Goal: Use online tool/utility: Utilize a website feature to perform a specific function

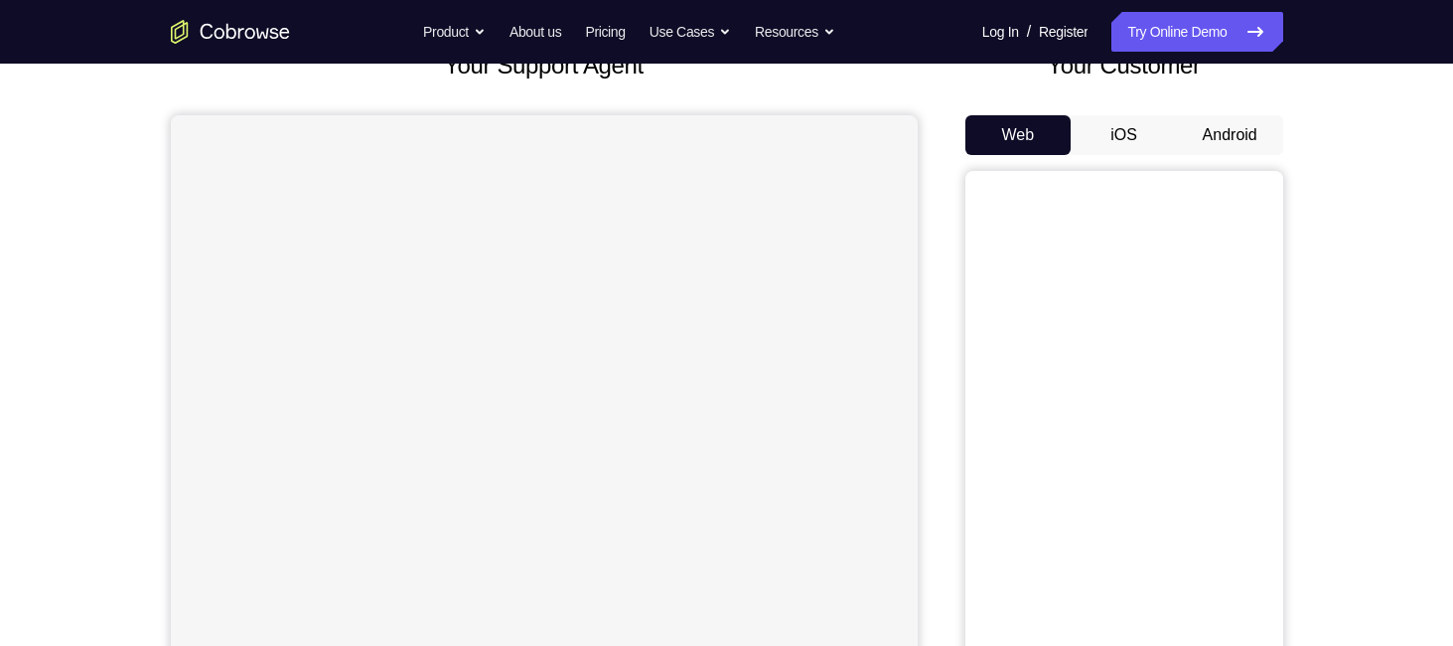
scroll to position [131, 0]
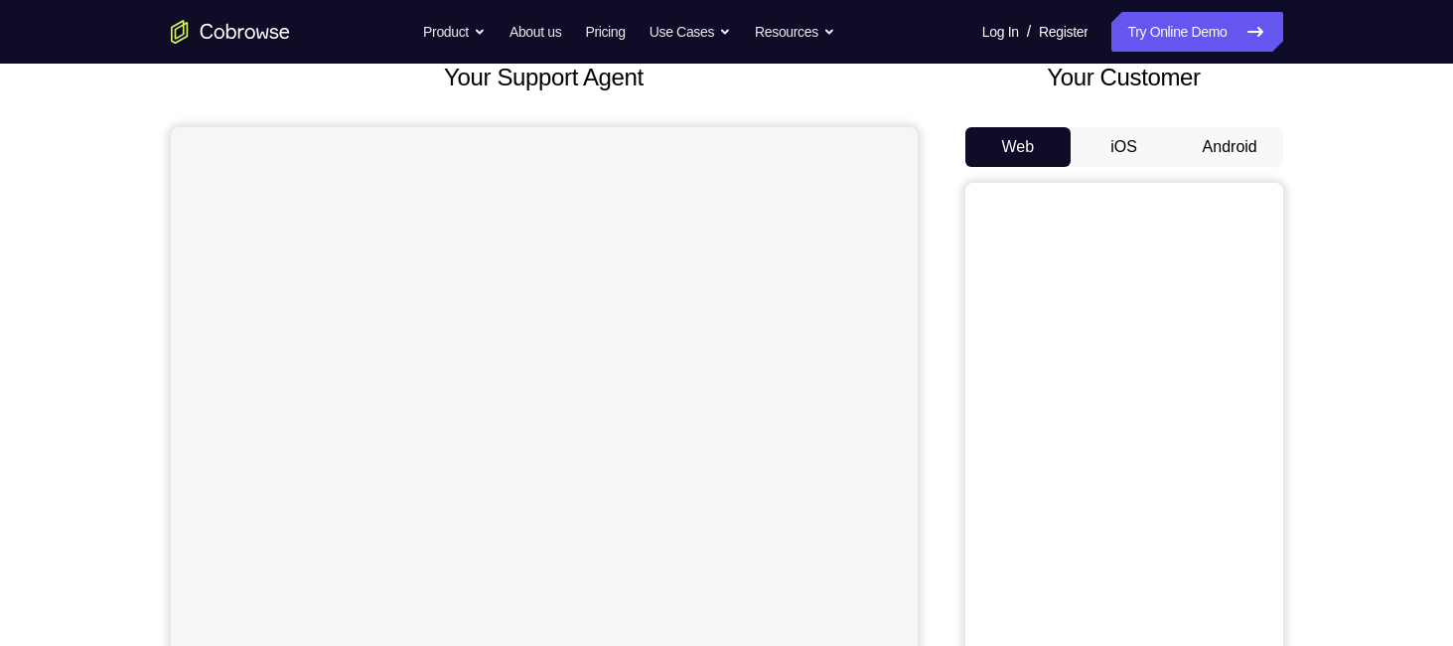
click at [1244, 156] on button "Android" at bounding box center [1230, 147] width 106 height 40
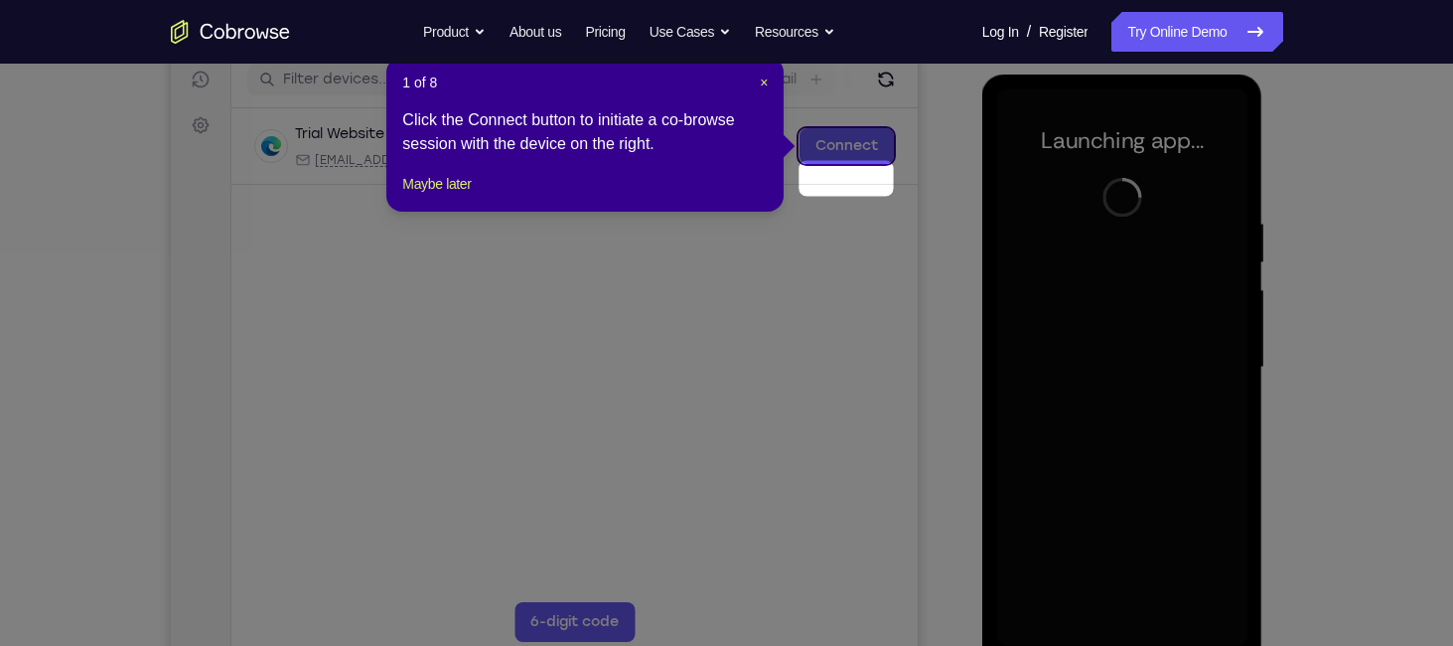
scroll to position [221, 0]
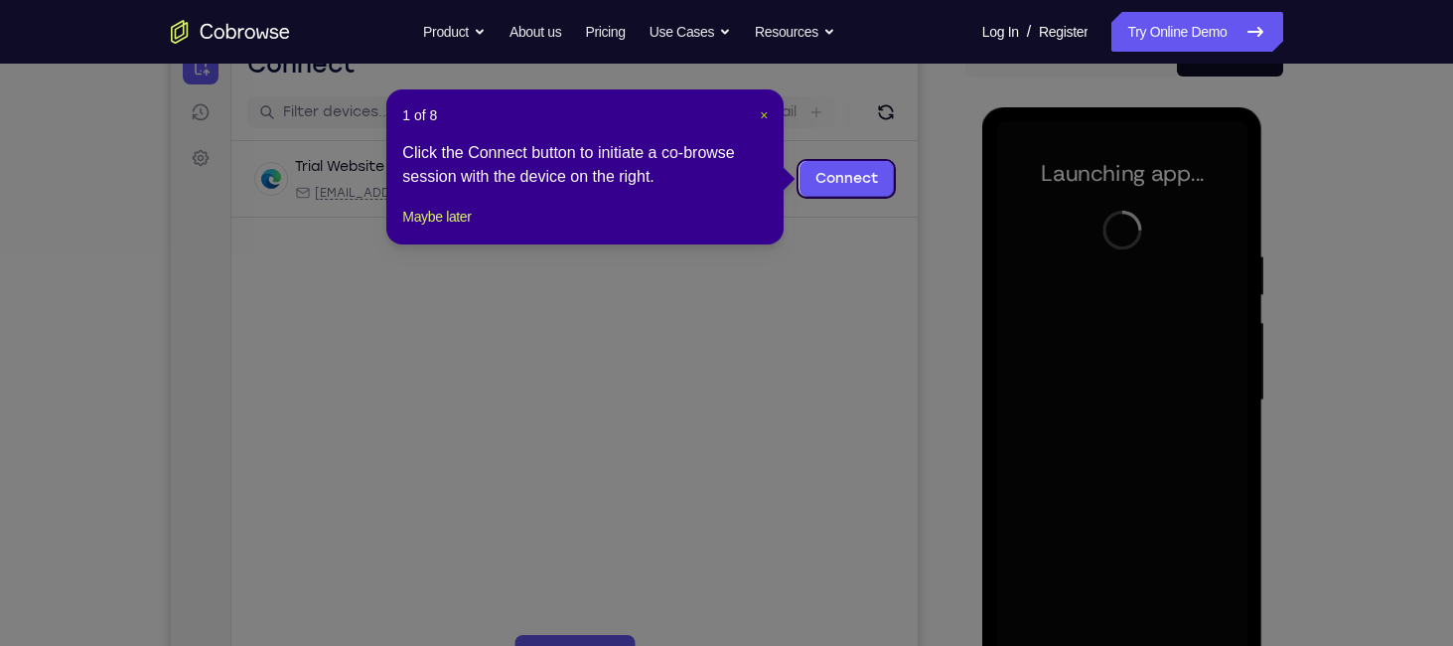
click at [764, 112] on span "×" at bounding box center [764, 115] width 8 height 16
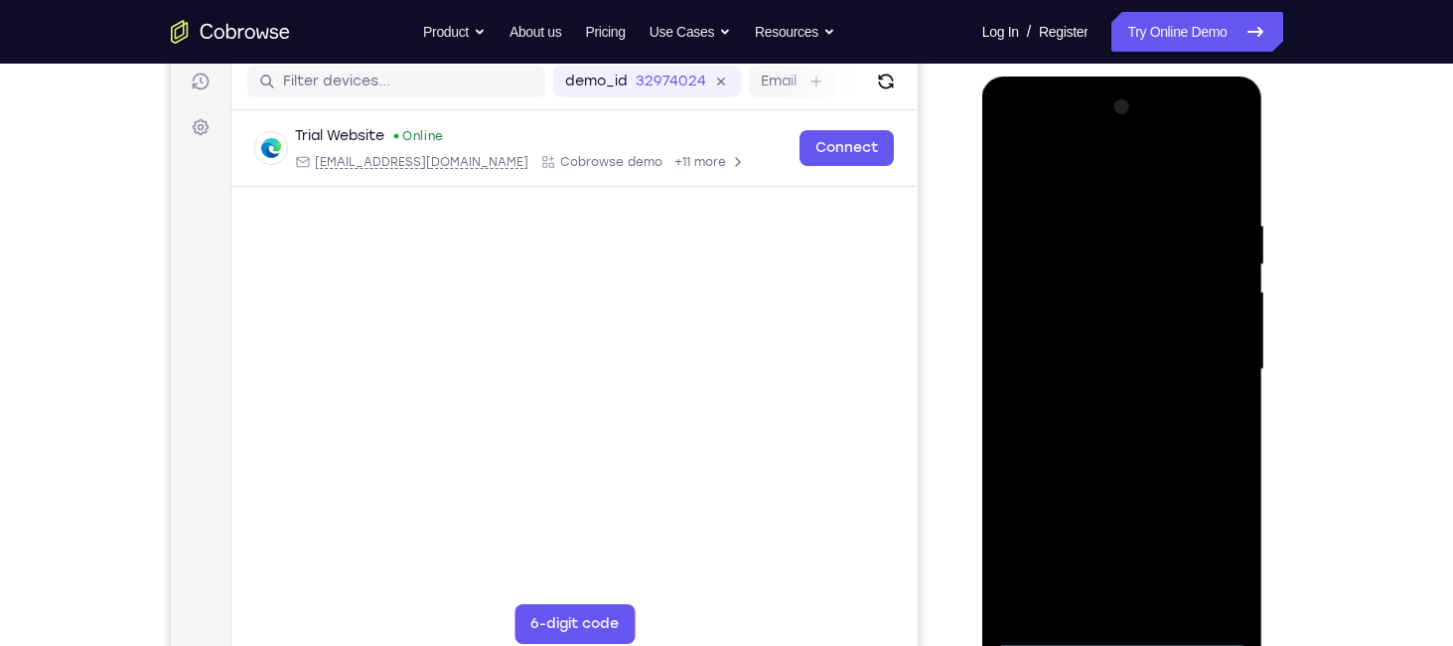
scroll to position [253, 0]
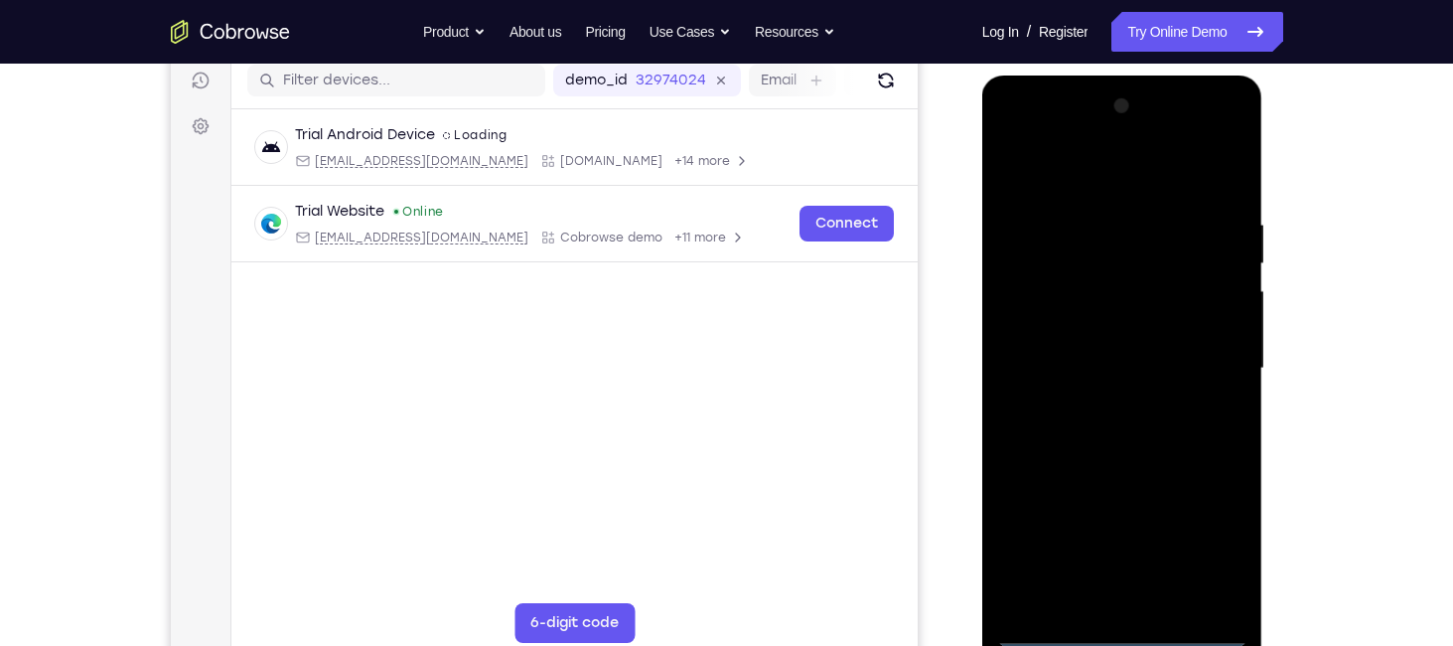
click at [1125, 624] on div at bounding box center [1122, 368] width 250 height 556
click at [1117, 630] on div at bounding box center [1122, 368] width 250 height 556
click at [1213, 536] on div at bounding box center [1122, 368] width 250 height 556
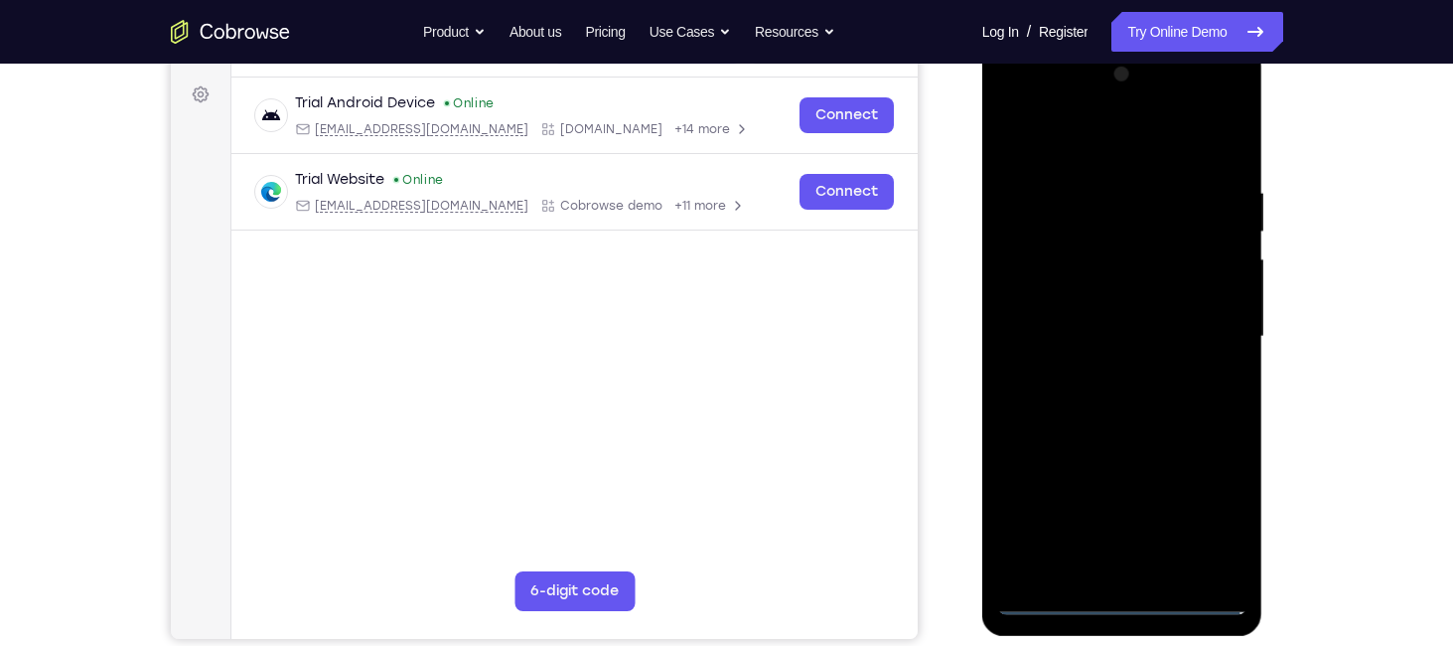
scroll to position [281, 0]
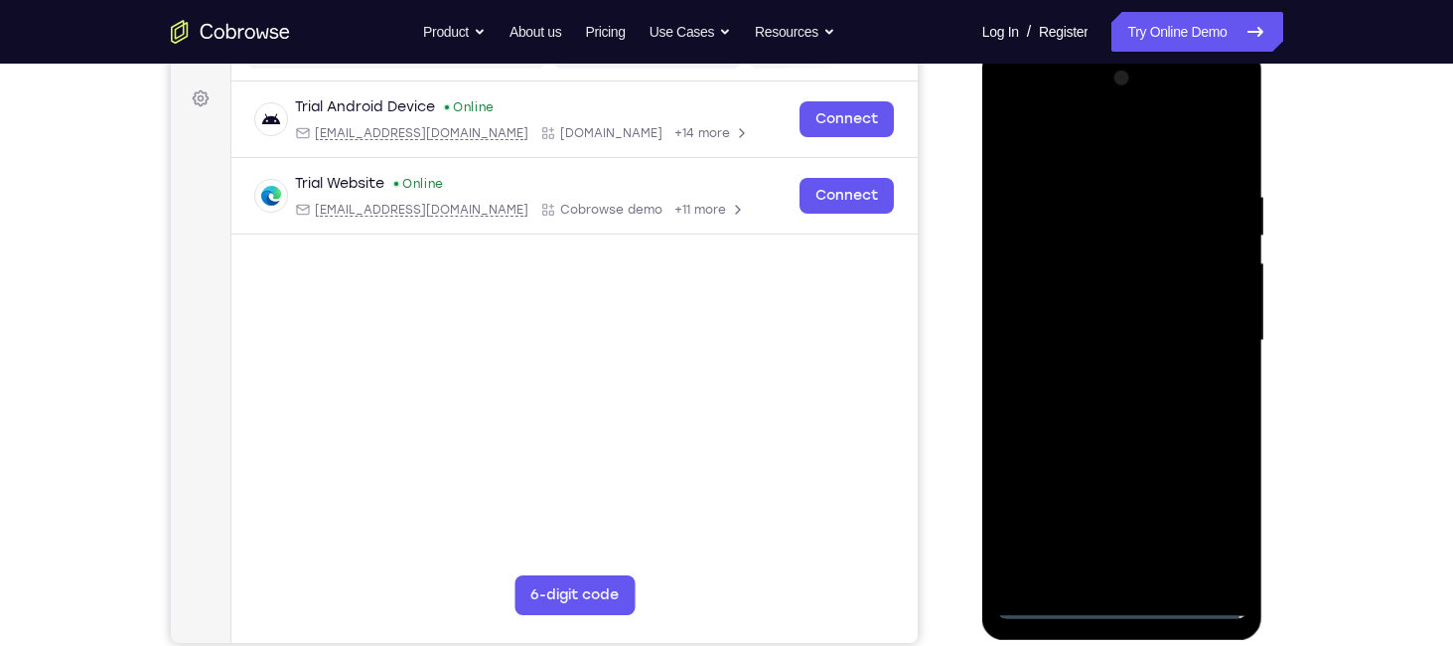
click at [1017, 101] on div at bounding box center [1122, 341] width 250 height 556
click at [1212, 326] on div at bounding box center [1122, 341] width 250 height 556
click at [1150, 574] on div at bounding box center [1122, 341] width 250 height 556
click at [1115, 319] on div at bounding box center [1122, 341] width 250 height 556
click at [1121, 297] on div at bounding box center [1122, 341] width 250 height 556
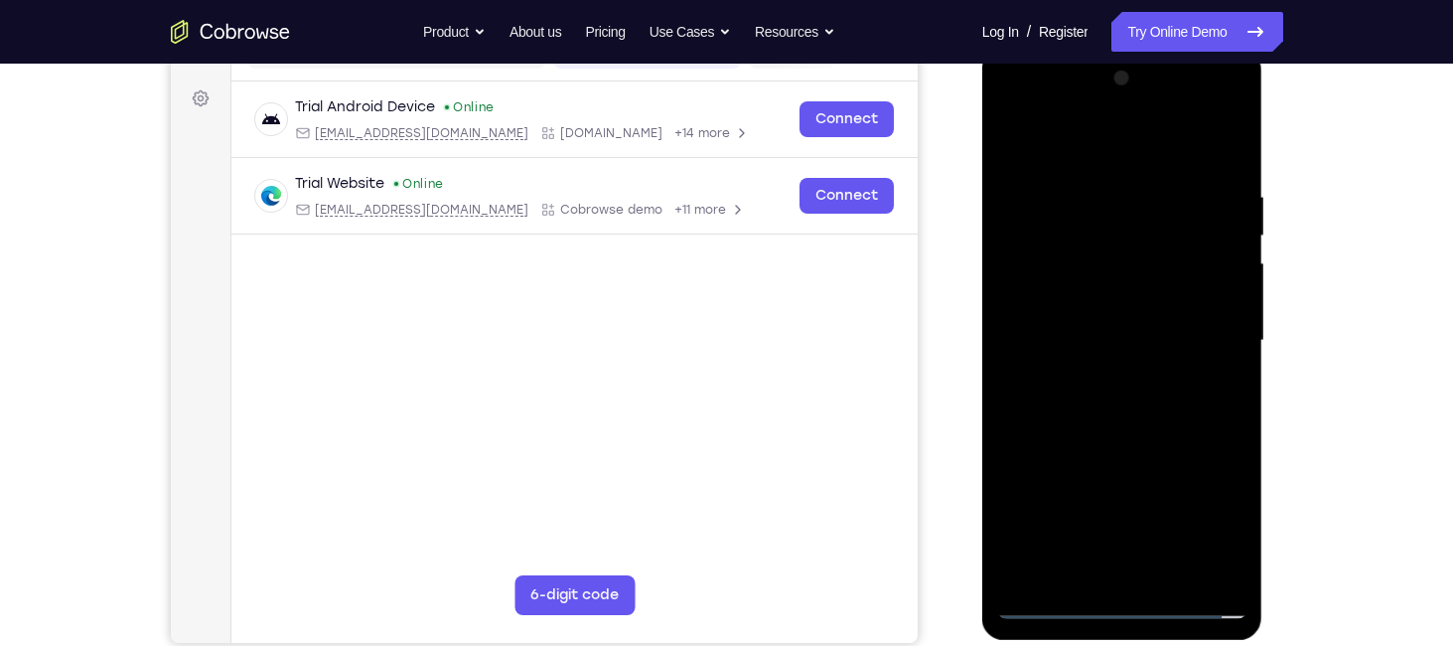
click at [1120, 333] on div at bounding box center [1122, 341] width 250 height 556
click at [1128, 399] on div at bounding box center [1122, 341] width 250 height 556
click at [1236, 161] on div at bounding box center [1122, 341] width 250 height 556
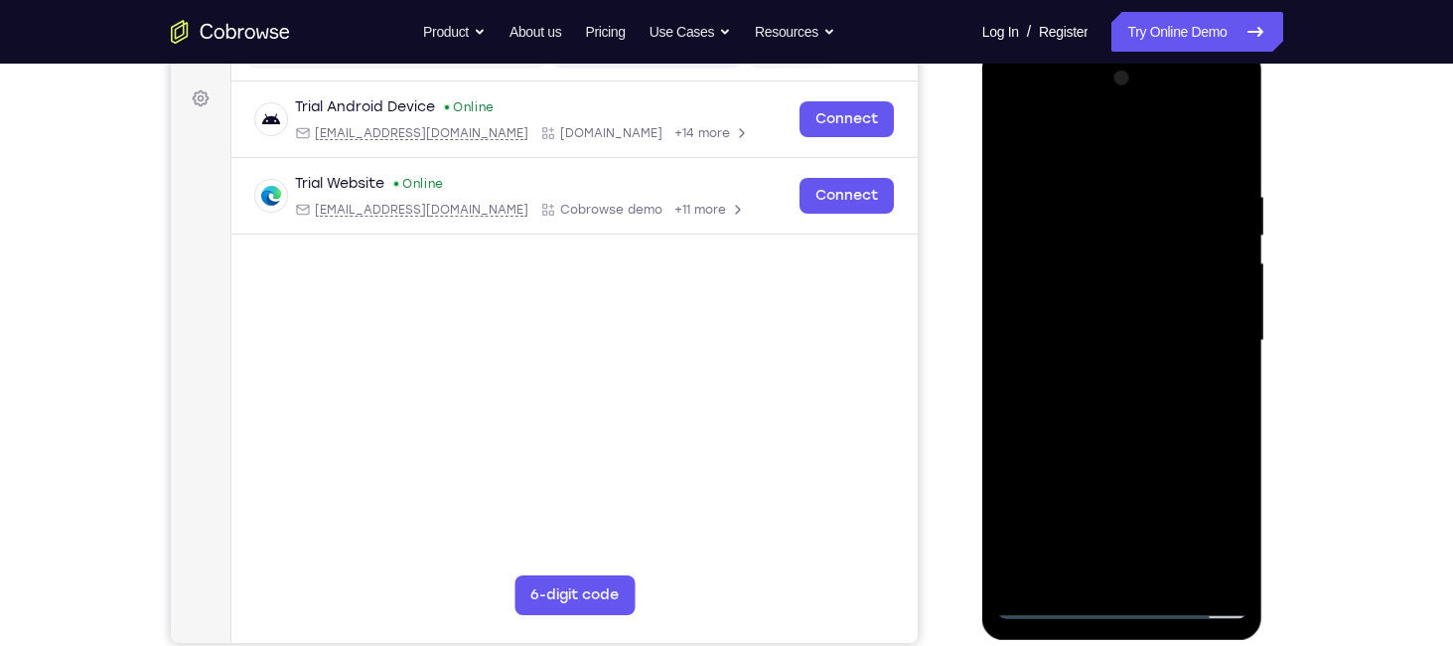
click at [1171, 572] on div at bounding box center [1122, 341] width 250 height 556
click at [1123, 441] on div at bounding box center [1122, 341] width 250 height 556
click at [1045, 605] on div at bounding box center [1122, 341] width 250 height 556
click at [1239, 315] on div at bounding box center [1122, 341] width 250 height 556
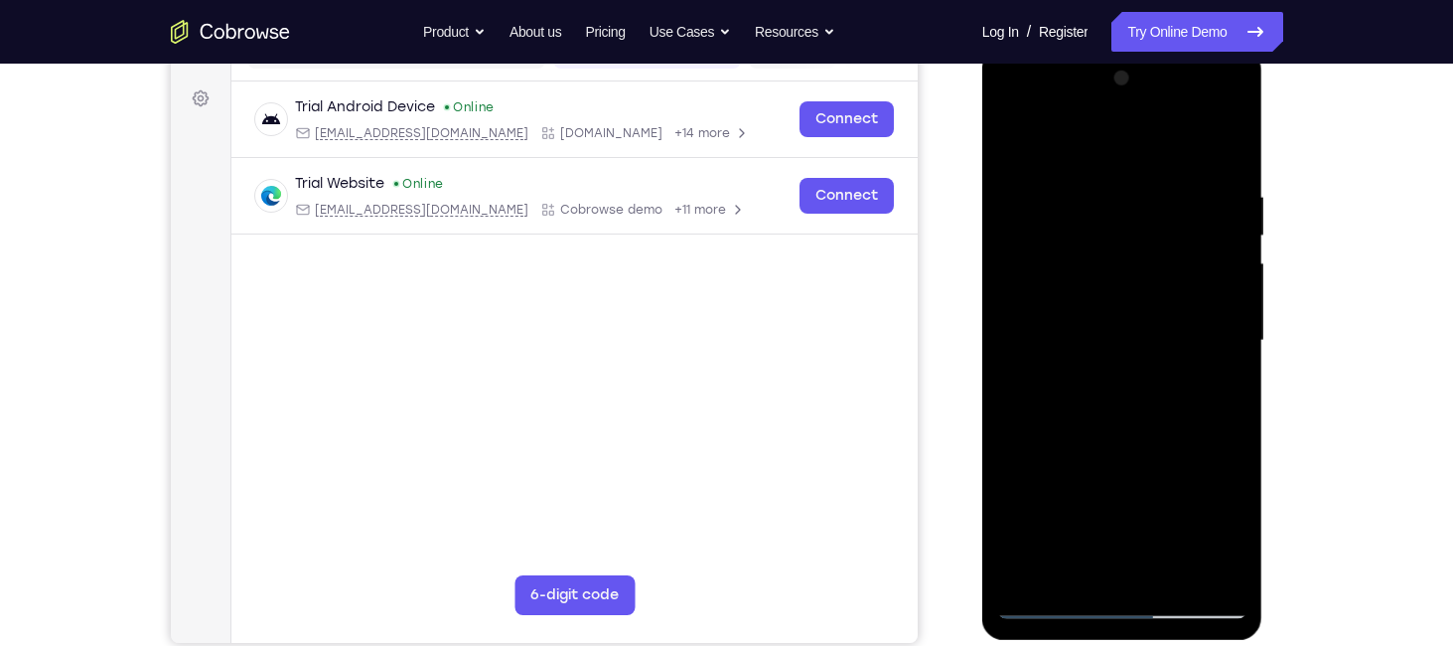
click at [1020, 570] on div at bounding box center [1122, 341] width 250 height 556
click at [1164, 184] on div at bounding box center [1122, 341] width 250 height 556
click at [1213, 576] on div at bounding box center [1122, 341] width 250 height 556
click at [1109, 312] on div at bounding box center [1122, 341] width 250 height 556
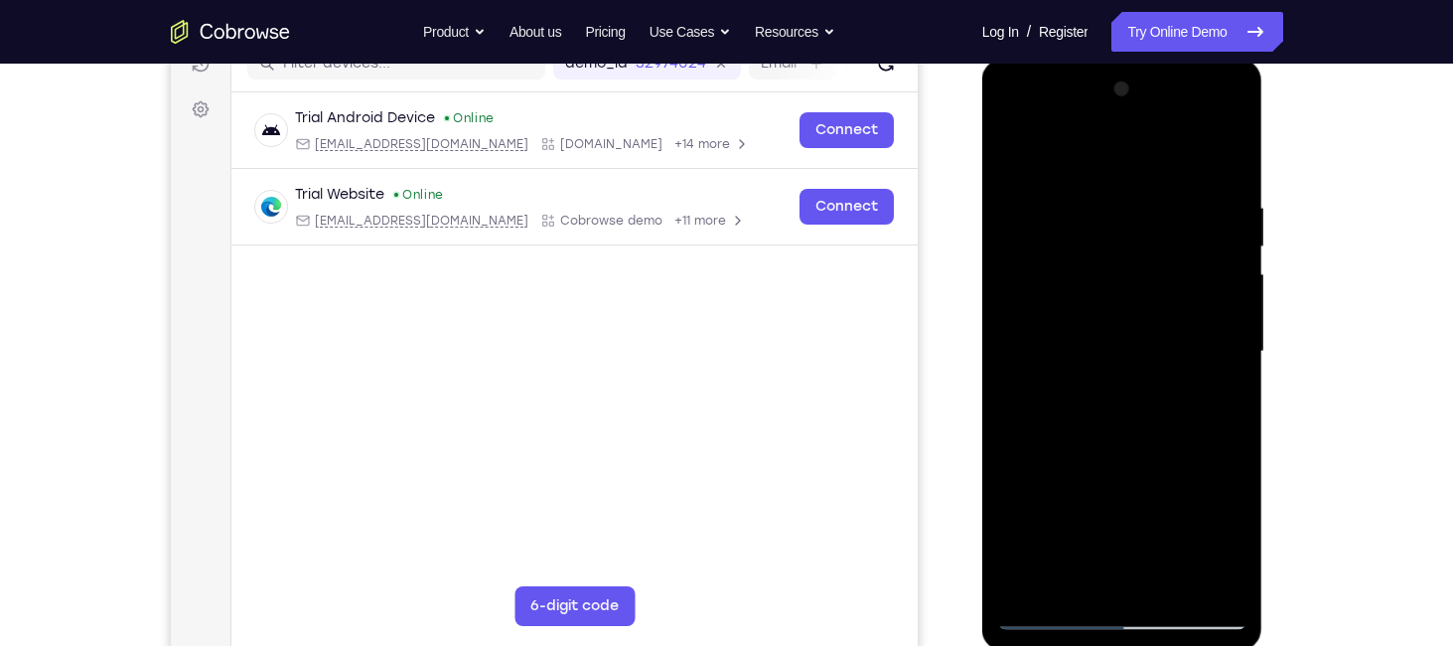
scroll to position [269, 0]
click at [1035, 518] on div at bounding box center [1122, 352] width 250 height 556
click at [1234, 364] on div at bounding box center [1122, 352] width 250 height 556
click at [1235, 366] on div at bounding box center [1122, 352] width 250 height 556
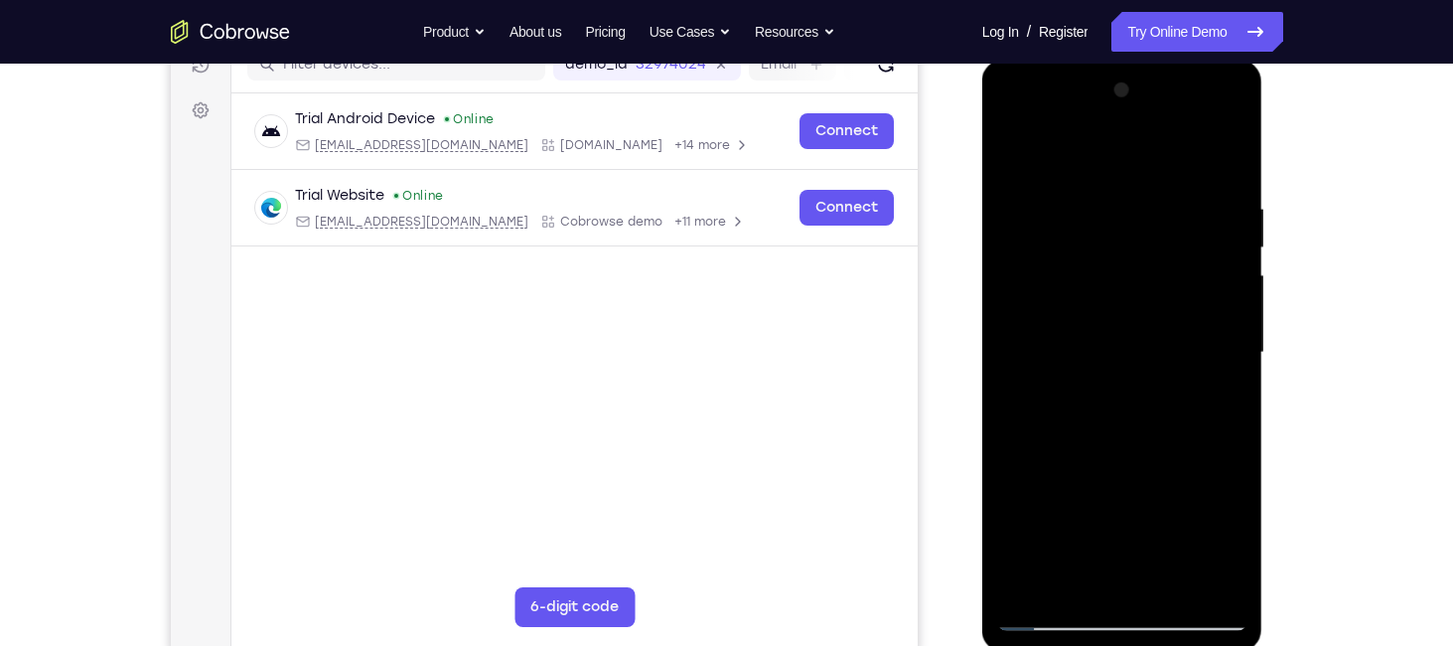
click at [1235, 366] on div at bounding box center [1122, 352] width 250 height 556
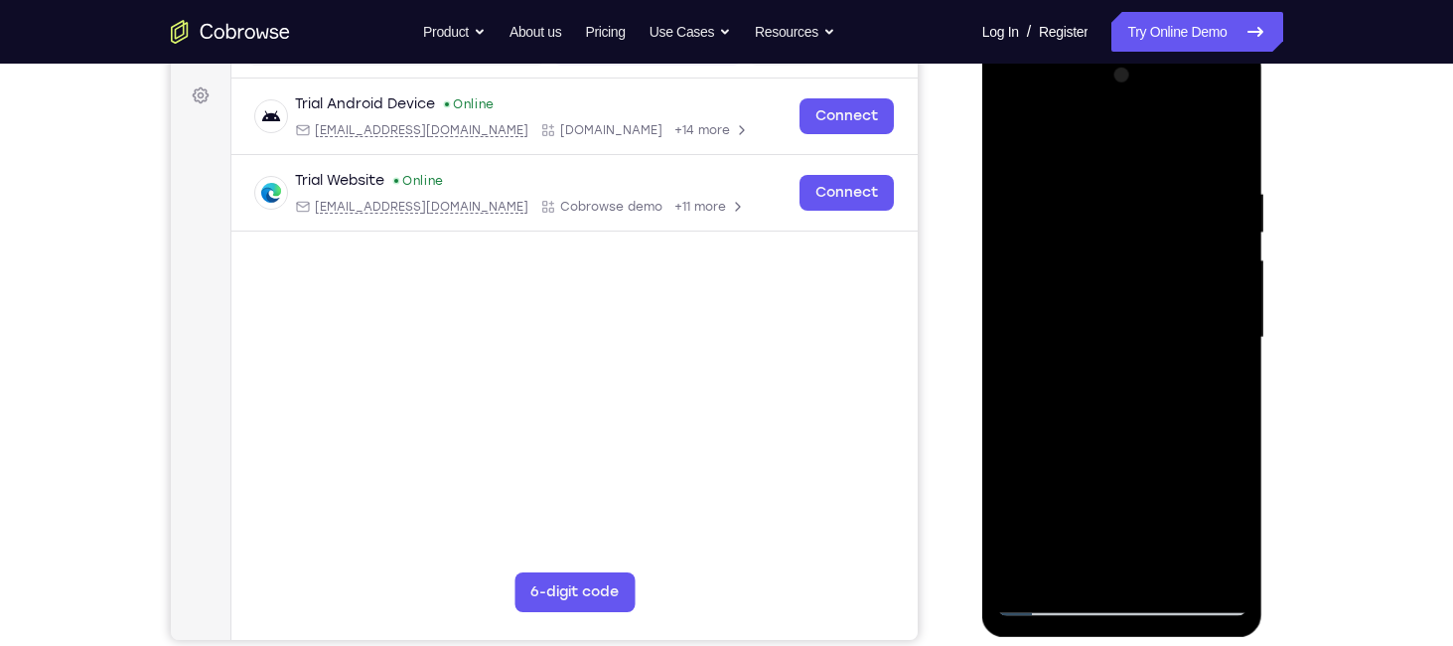
scroll to position [285, 0]
click at [1026, 559] on div at bounding box center [1122, 337] width 250 height 556
click at [1229, 255] on div at bounding box center [1122, 337] width 250 height 556
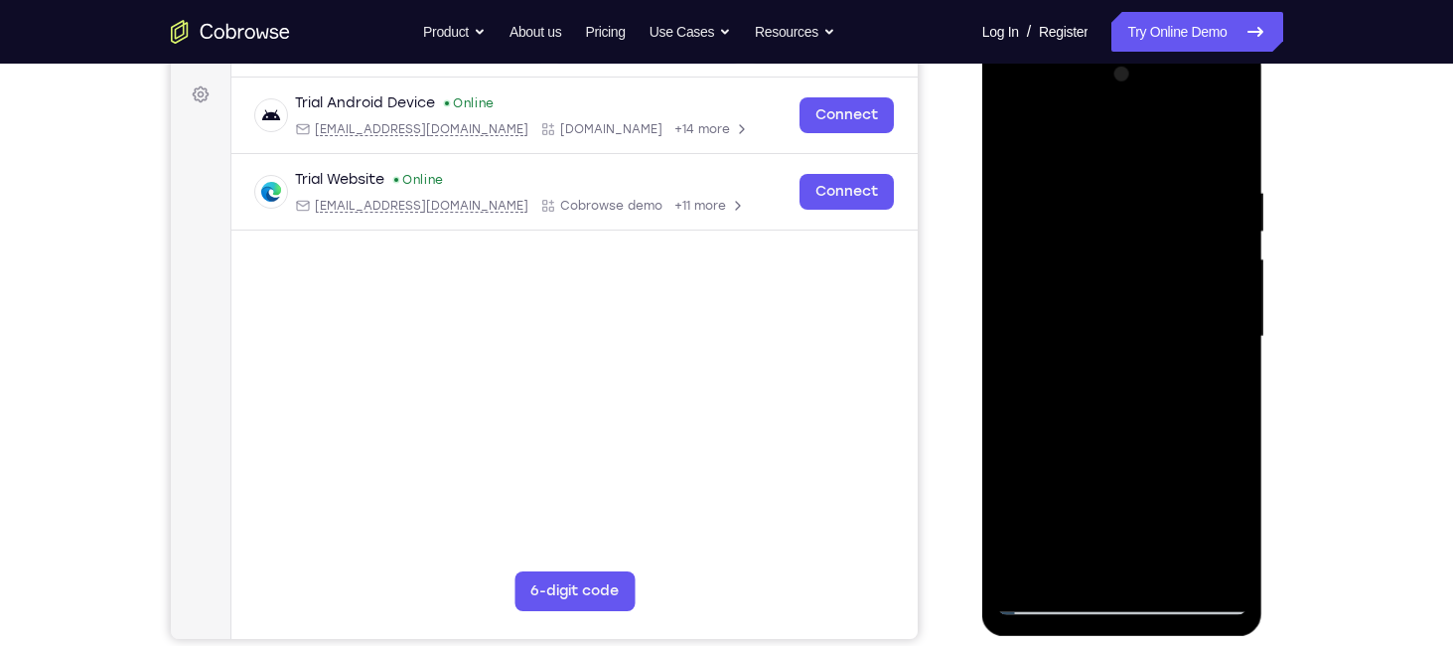
click at [1229, 255] on div at bounding box center [1122, 337] width 250 height 556
click at [1033, 565] on div at bounding box center [1122, 337] width 250 height 556
click at [1070, 560] on div at bounding box center [1122, 337] width 250 height 556
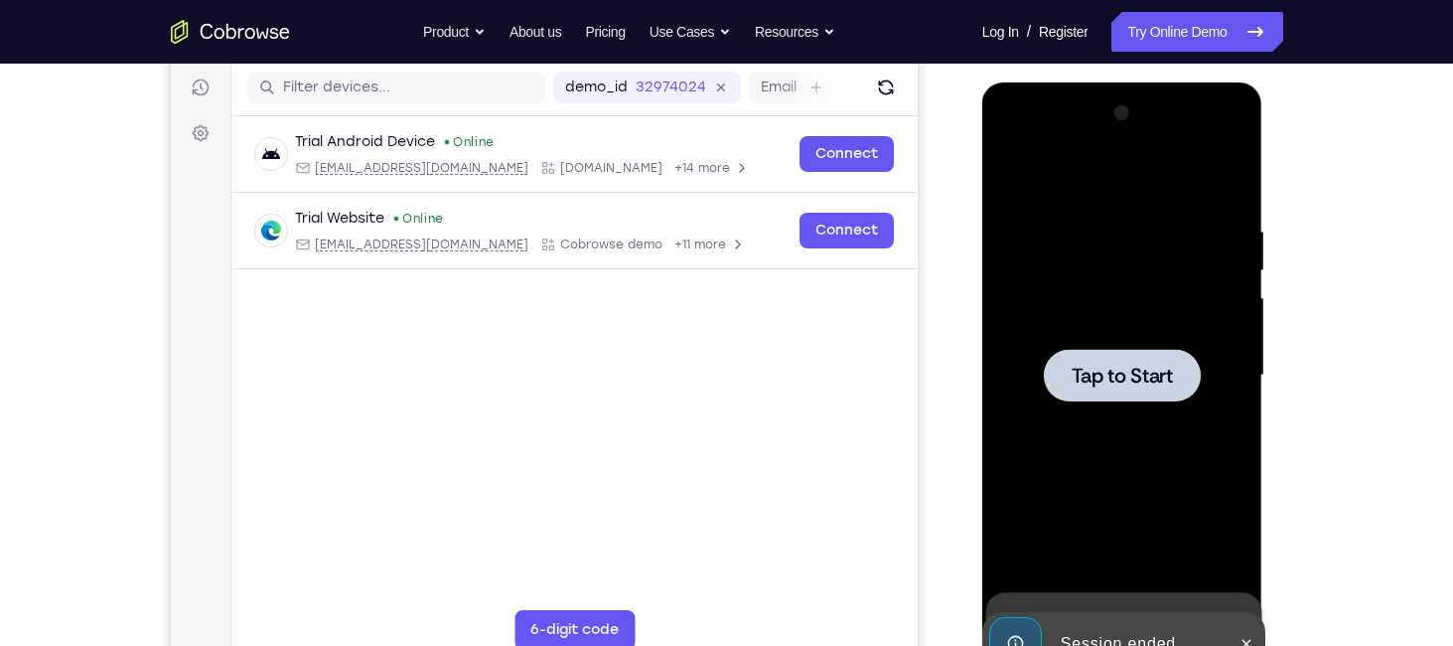
scroll to position [247, 0]
